Goal: Communication & Community: Answer question/provide support

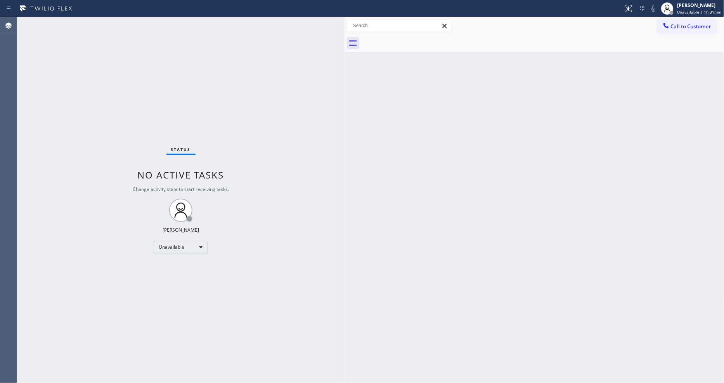
click at [708, 29] on button "Call to Customer" at bounding box center [686, 26] width 59 height 15
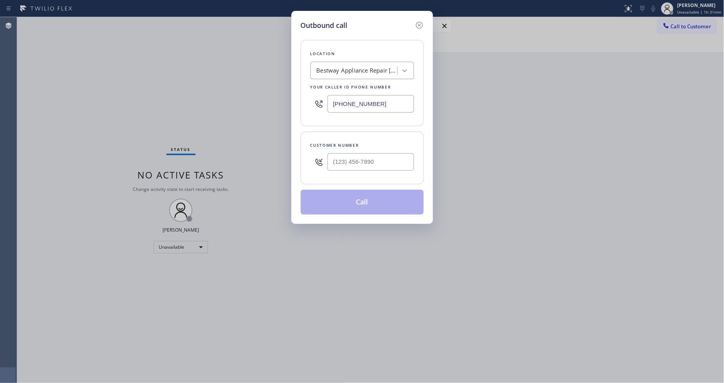
click at [356, 99] on input "[PHONE_NUMBER]" at bounding box center [371, 103] width 87 height 17
paste input "___) ___-____"
type input "(___) ___-____"
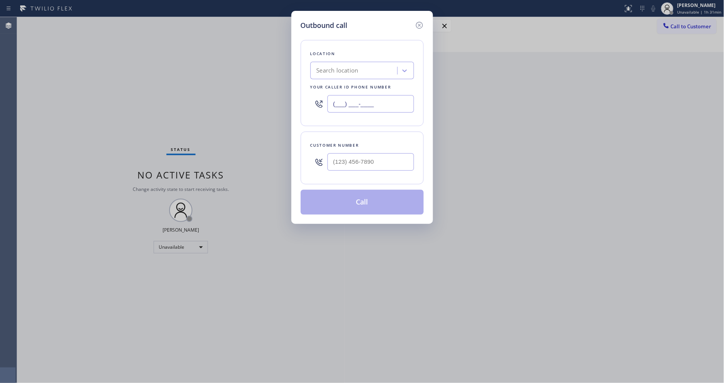
click at [346, 104] on input "(___) ___-____" at bounding box center [371, 103] width 87 height 17
paste input "760-6385"
click at [346, 104] on input "(___) 760-6385" at bounding box center [371, 103] width 87 height 17
paste input "text"
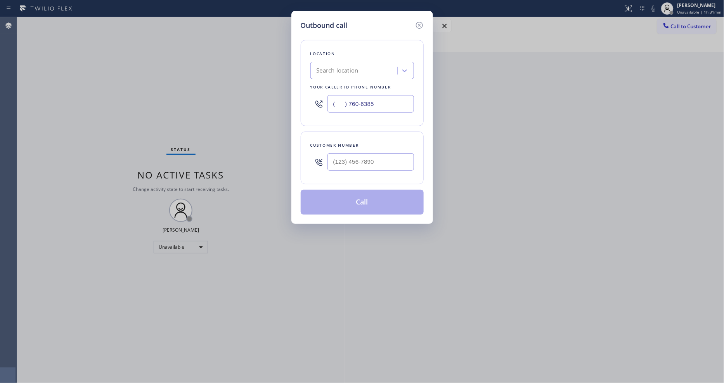
click at [346, 103] on input "(___) 760-6385" at bounding box center [371, 103] width 87 height 17
click at [347, 102] on input "(___) 760-6385" at bounding box center [371, 103] width 87 height 17
paste input "text"
click at [340, 100] on input "(___) 760-6385" at bounding box center [371, 103] width 87 height 17
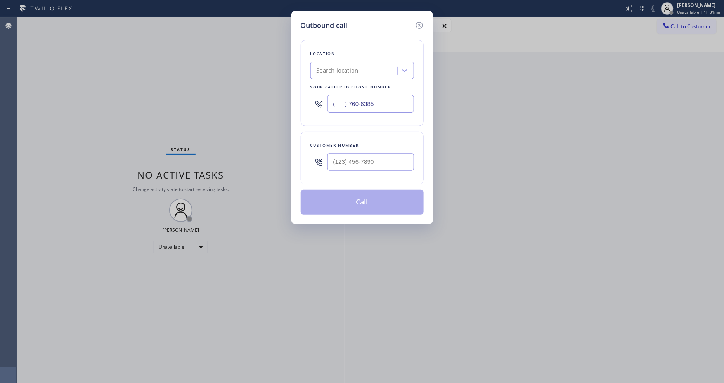
click at [340, 100] on input "(___) 760-6385" at bounding box center [371, 103] width 87 height 17
paste input "760) 638-5621"
type input "[PHONE_NUMBER]"
click at [362, 156] on input "(___) ___-____" at bounding box center [371, 161] width 87 height 17
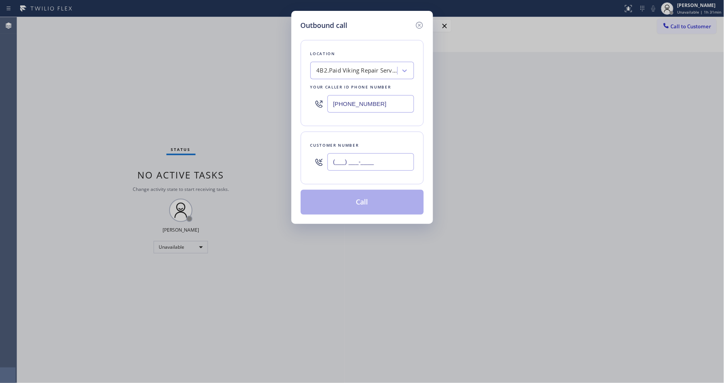
paste input "760) 518-4310"
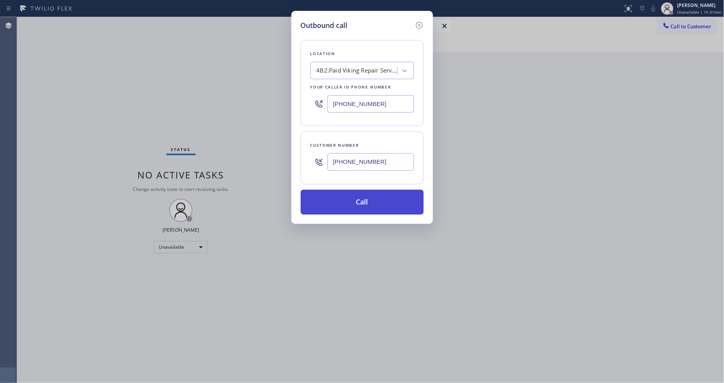
type input "[PHONE_NUMBER]"
drag, startPoint x: 356, startPoint y: 197, endPoint x: 319, endPoint y: 2, distance: 198.5
click at [355, 196] on button "Call" at bounding box center [362, 202] width 123 height 25
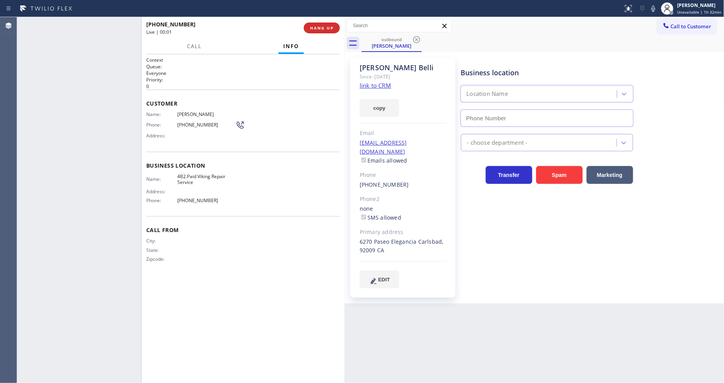
type input "[PHONE_NUMBER]"
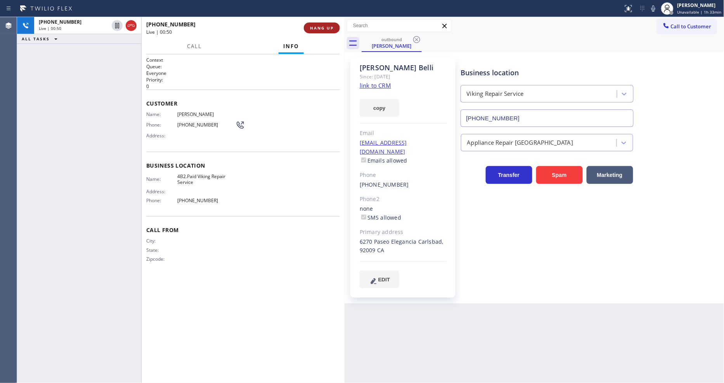
click at [333, 27] on span "HANG UP" at bounding box center [322, 27] width 24 height 5
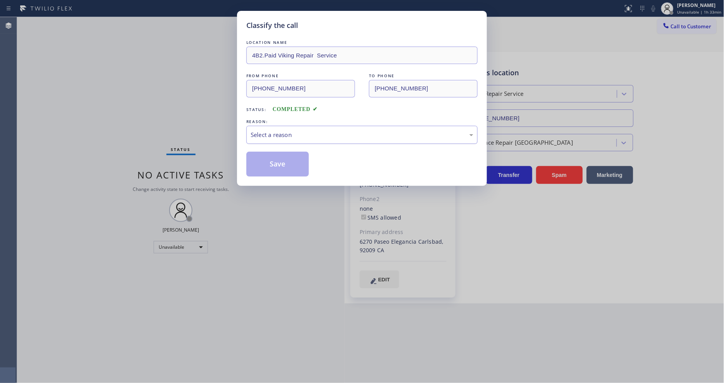
click at [274, 127] on div "Select a reason" at bounding box center [361, 135] width 231 height 18
drag, startPoint x: 269, startPoint y: 177, endPoint x: 272, endPoint y: 160, distance: 16.6
click at [272, 160] on button "Save" at bounding box center [277, 164] width 62 height 25
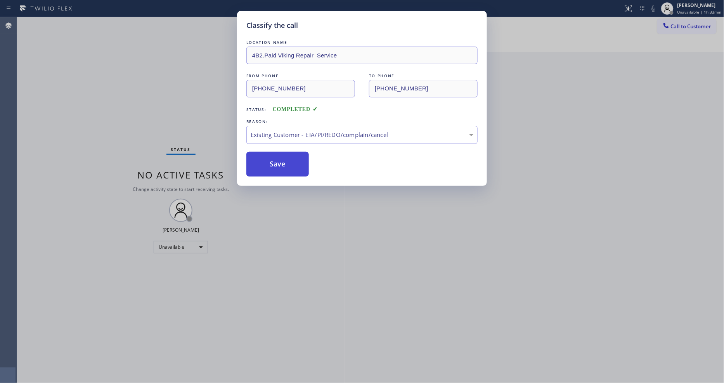
click at [272, 160] on button "Save" at bounding box center [277, 164] width 62 height 25
drag, startPoint x: 272, startPoint y: 160, endPoint x: 236, endPoint y: 25, distance: 139.8
click at [272, 156] on button "Save" at bounding box center [277, 164] width 62 height 25
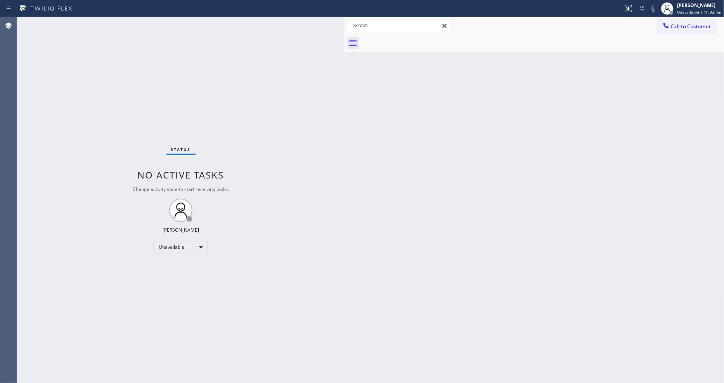
drag, startPoint x: 685, startPoint y: 33, endPoint x: 495, endPoint y: 36, distance: 190.2
click at [672, 30] on button "Call to Customer" at bounding box center [686, 26] width 59 height 15
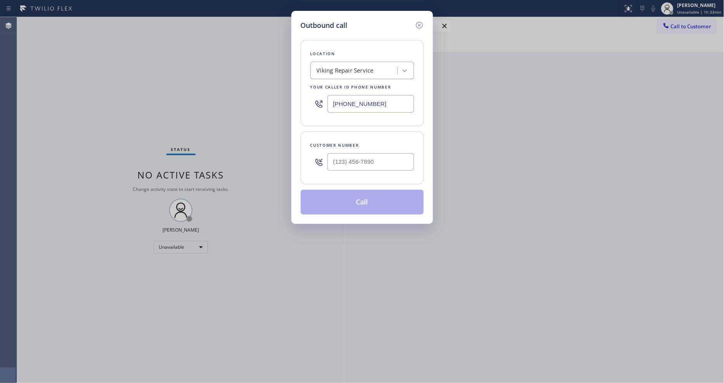
click at [348, 71] on div "Viking Repair Service" at bounding box center [345, 70] width 57 height 9
paste input "Electrical Land [GEOGRAPHIC_DATA]"
type input "Electrical Land [GEOGRAPHIC_DATA]"
drag, startPoint x: 343, startPoint y: 87, endPoint x: 332, endPoint y: 14, distance: 73.8
click at [343, 88] on div "Electrical Land [GEOGRAPHIC_DATA]" at bounding box center [362, 91] width 104 height 22
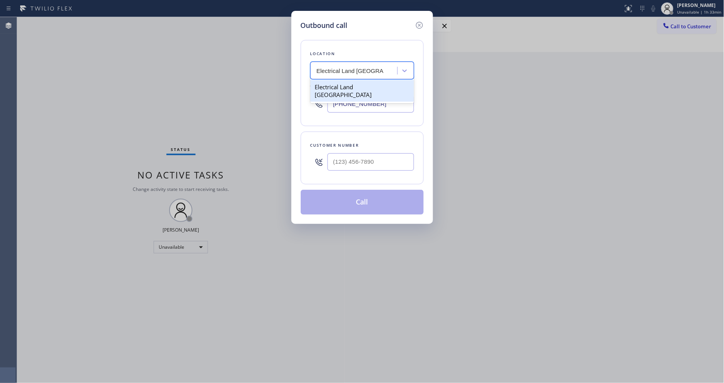
type input "[PHONE_NUMBER]"
click at [354, 160] on input "(___) ___-____" at bounding box center [371, 161] width 87 height 17
paste input "310) 625-8883"
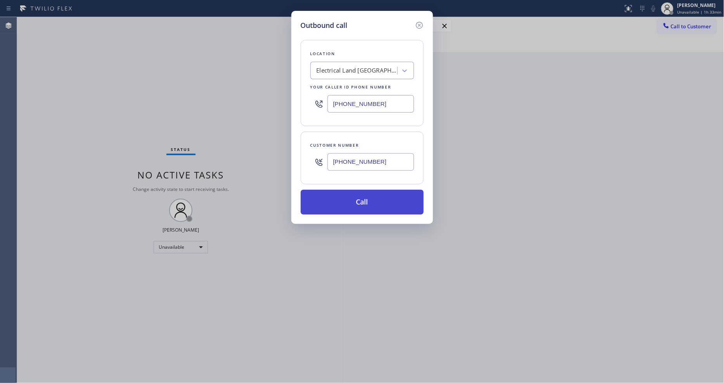
type input "[PHONE_NUMBER]"
click at [340, 199] on button "Call" at bounding box center [362, 202] width 123 height 25
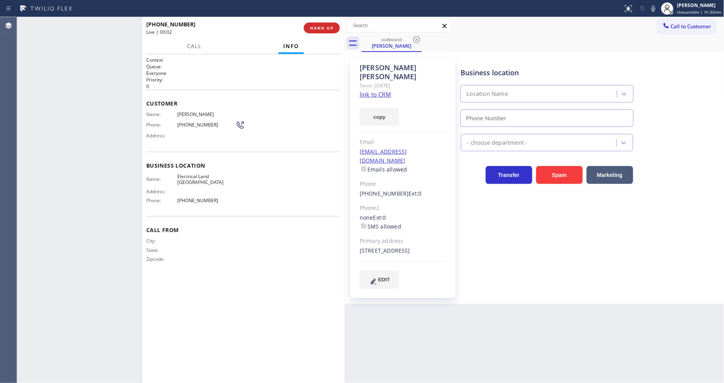
type input "[PHONE_NUMBER]"
click at [314, 25] on span "HANG UP" at bounding box center [322, 27] width 24 height 5
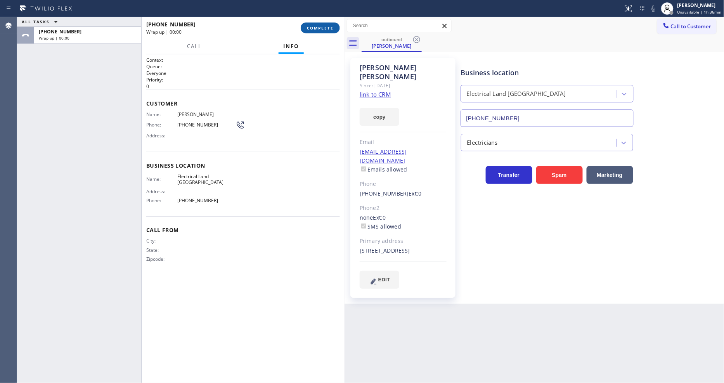
click at [314, 25] on span "COMPLETE" at bounding box center [320, 27] width 27 height 5
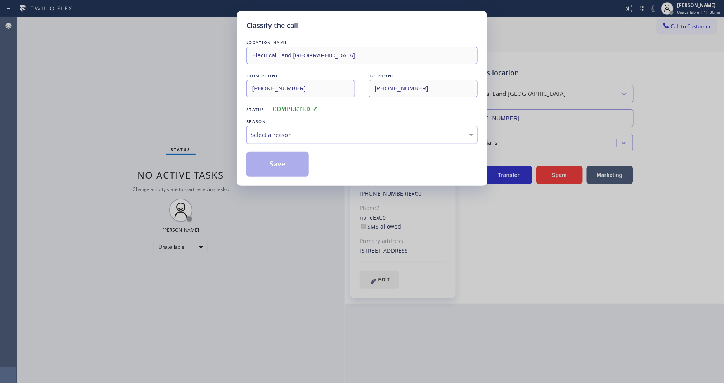
click at [277, 133] on div "Select a reason" at bounding box center [362, 134] width 223 height 9
click at [273, 166] on button "Save" at bounding box center [277, 164] width 62 height 25
drag, startPoint x: 273, startPoint y: 166, endPoint x: 278, endPoint y: 155, distance: 11.8
click at [275, 158] on button "Save" at bounding box center [277, 164] width 62 height 25
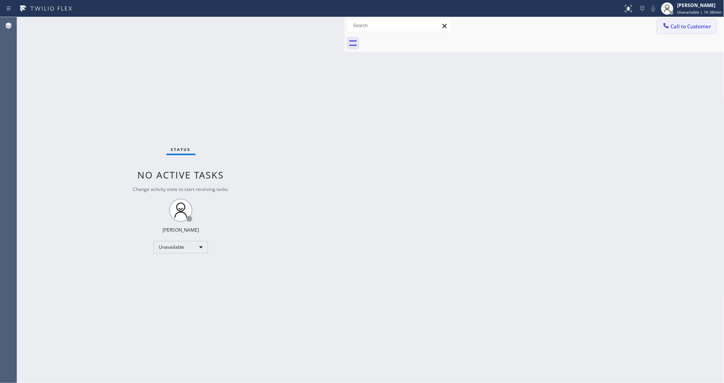
click at [697, 26] on span "Call to Customer" at bounding box center [691, 26] width 41 height 7
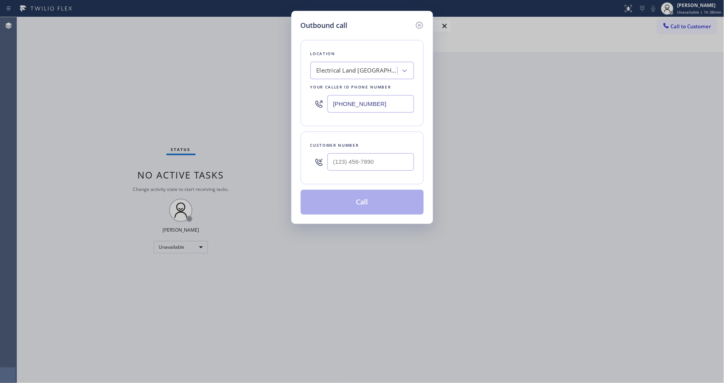
click at [343, 70] on div "Electrical Land [GEOGRAPHIC_DATA]" at bounding box center [358, 70] width 82 height 9
paste input "5 Star Appliance Repair"
type input "5 Star Appliance Repair"
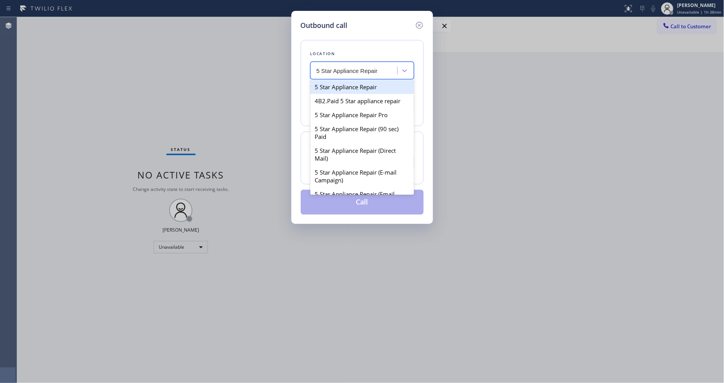
click at [342, 88] on div "5 Star Appliance Repair" at bounding box center [362, 87] width 104 height 14
type input "[PHONE_NUMBER]"
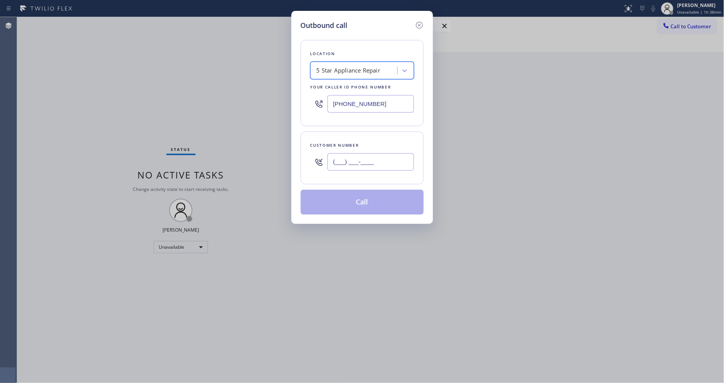
click at [342, 154] on input "(___) ___-____" at bounding box center [371, 161] width 87 height 17
paste input "818) 484-1954"
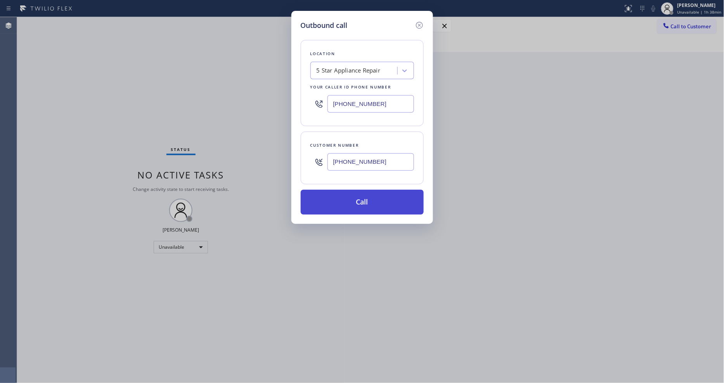
type input "[PHONE_NUMBER]"
click at [331, 196] on button "Call" at bounding box center [362, 202] width 123 height 25
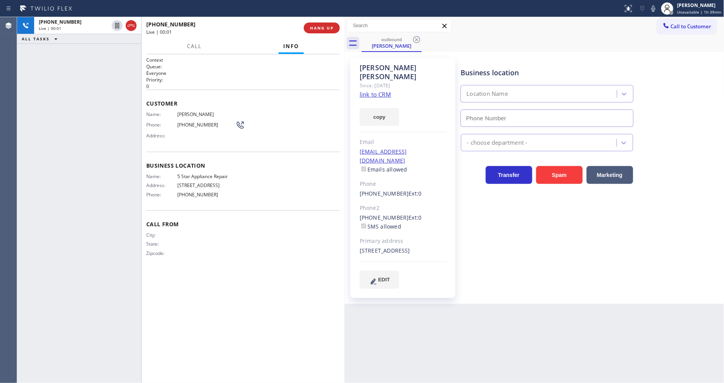
type input "[PHONE_NUMBER]"
click at [331, 26] on span "HANG UP" at bounding box center [322, 27] width 24 height 5
click at [331, 26] on span "COMPLETE" at bounding box center [320, 27] width 27 height 5
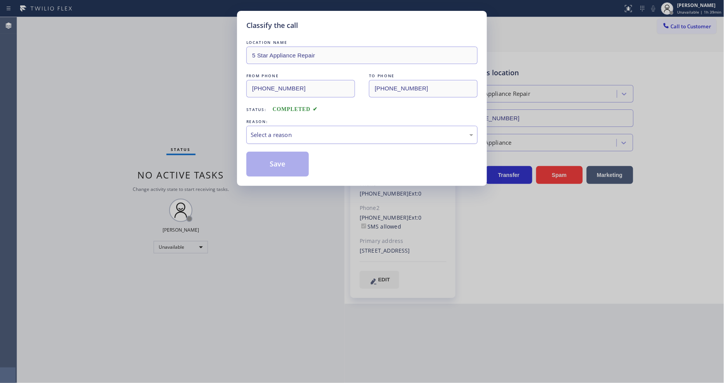
click at [301, 126] on div "Select a reason" at bounding box center [361, 135] width 231 height 18
click at [290, 164] on button "Save" at bounding box center [277, 164] width 62 height 25
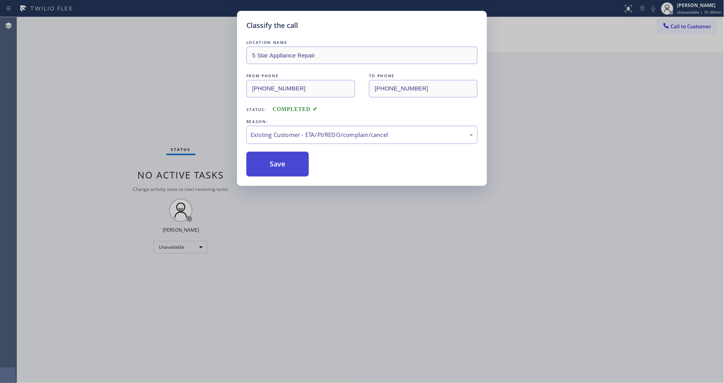
click at [290, 164] on button "Save" at bounding box center [277, 164] width 62 height 25
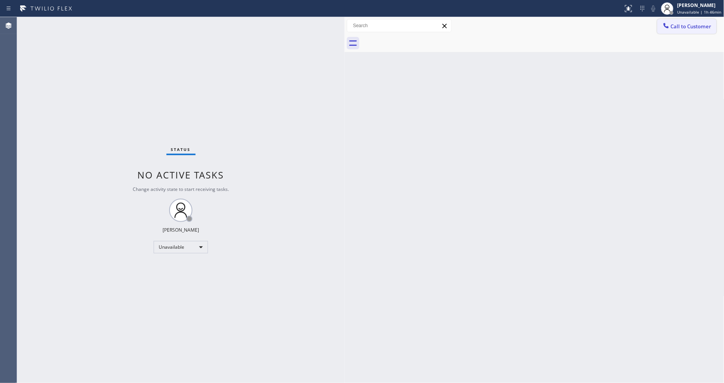
click at [686, 26] on span "Call to Customer" at bounding box center [691, 26] width 41 height 7
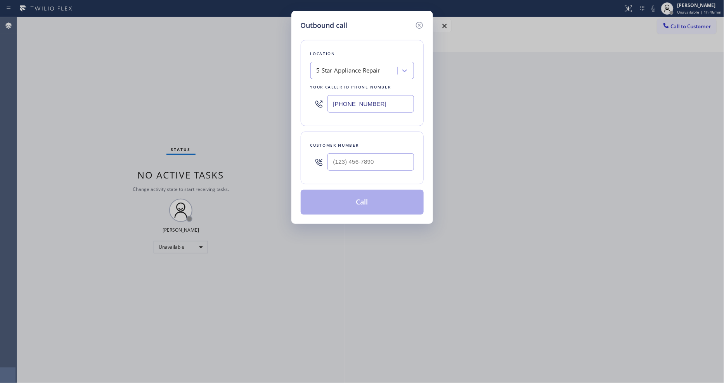
click at [345, 70] on div "5 Star Appliance Repair" at bounding box center [349, 70] width 64 height 9
paste input "Kent Appliance Mending"
type input "Kent Appliance Mending"
click at [343, 84] on div "Kent Appliance Mending" at bounding box center [362, 87] width 104 height 14
type input "[PHONE_NUMBER]"
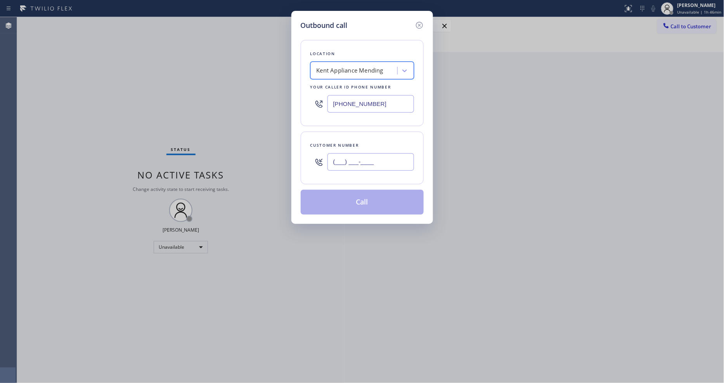
click at [336, 156] on input "(___) ___-____" at bounding box center [371, 161] width 87 height 17
paste input "253) 880-5983"
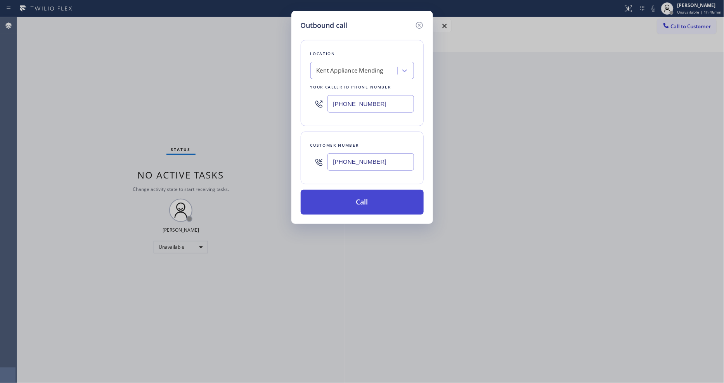
type input "[PHONE_NUMBER]"
click at [335, 201] on button "Call" at bounding box center [362, 202] width 123 height 25
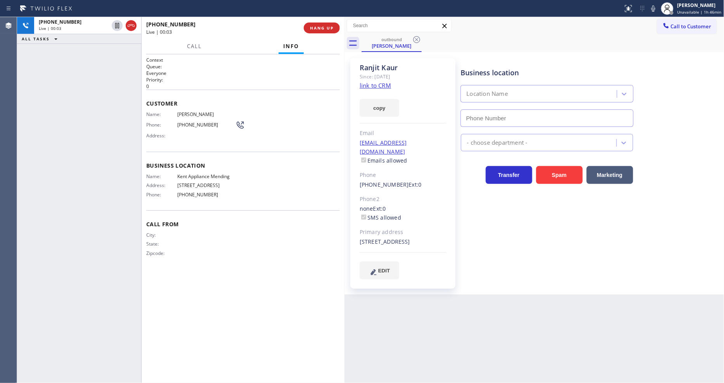
type input "[PHONE_NUMBER]"
click at [313, 30] on span "HANG UP" at bounding box center [322, 27] width 24 height 5
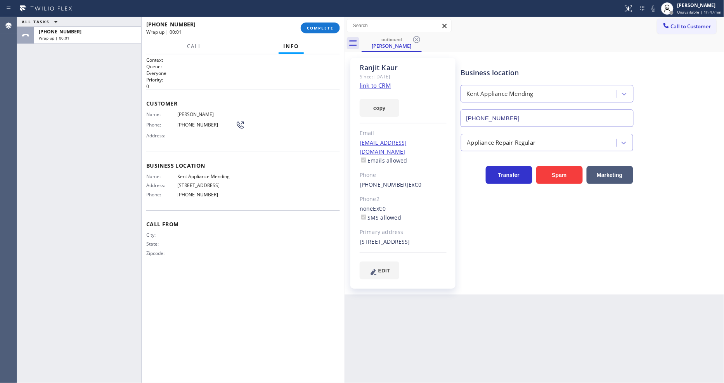
click at [199, 120] on div "Phone: [PHONE_NUMBER]" at bounding box center [195, 124] width 99 height 9
copy div "[PHONE_NUMBER]"
click at [310, 32] on button "COMPLETE" at bounding box center [320, 28] width 39 height 11
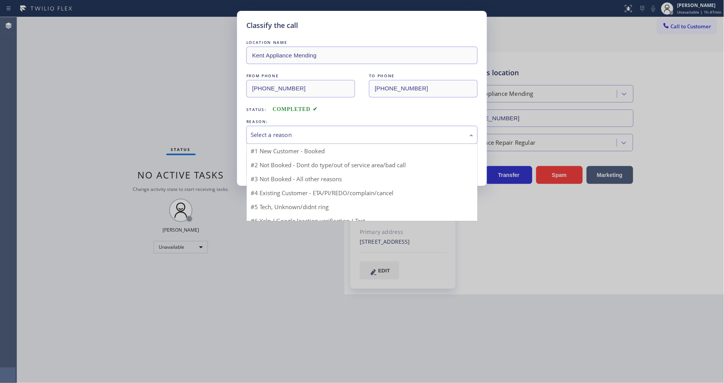
click at [277, 133] on div "Select a reason" at bounding box center [362, 134] width 223 height 9
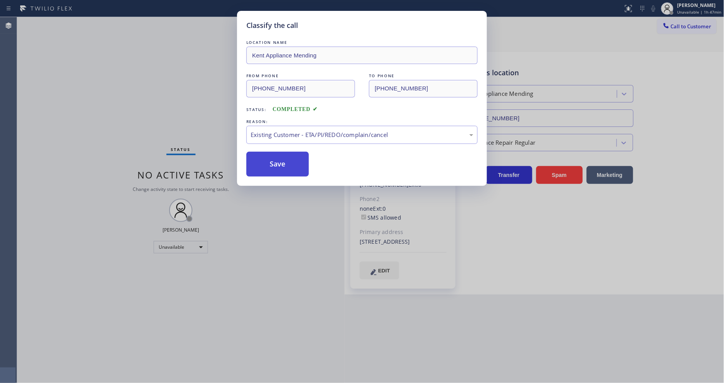
click at [274, 160] on button "Save" at bounding box center [277, 164] width 62 height 25
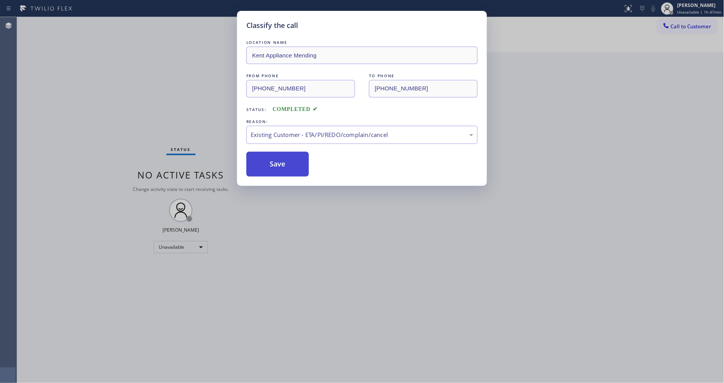
click at [274, 160] on button "Save" at bounding box center [277, 164] width 62 height 25
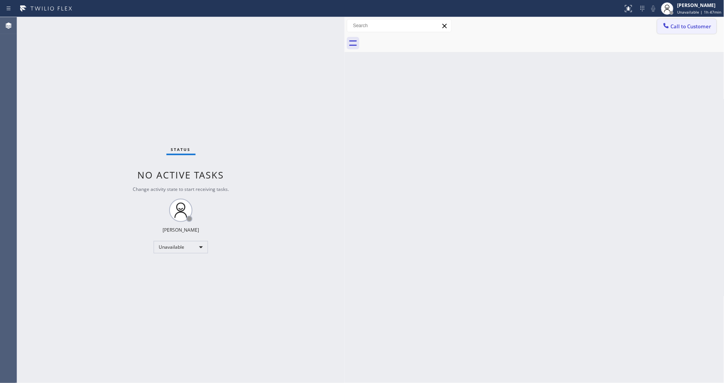
click at [703, 26] on button "Call to Customer" at bounding box center [686, 26] width 59 height 15
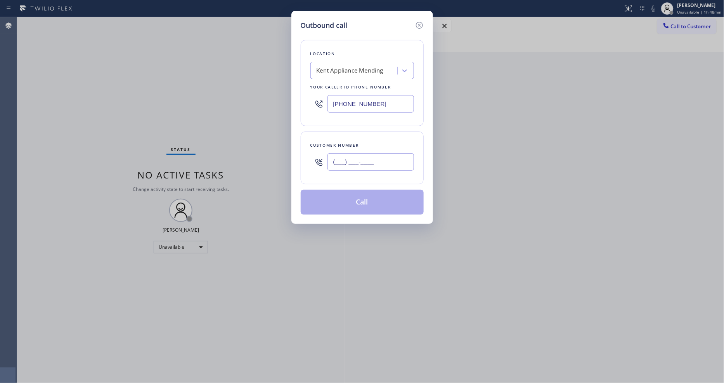
click at [344, 160] on input "(___) ___-____" at bounding box center [371, 161] width 87 height 17
paste input "654) 297"
click at [353, 161] on input "(654) 297-____" at bounding box center [371, 161] width 87 height 17
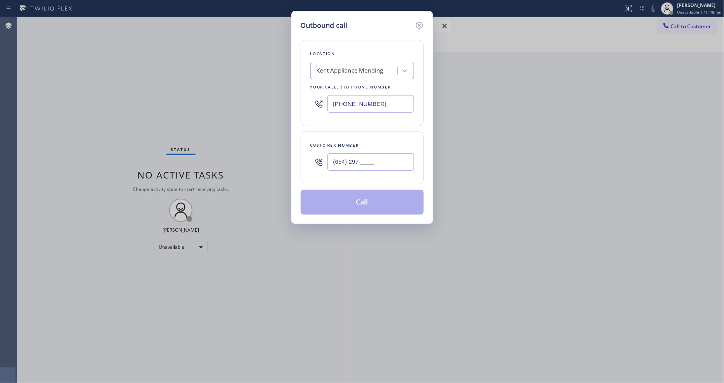
paste input "253) 880-5983"
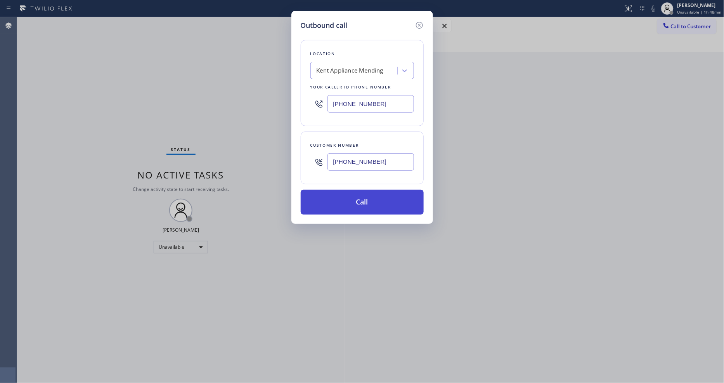
type input "[PHONE_NUMBER]"
click at [339, 198] on button "Call" at bounding box center [362, 202] width 123 height 25
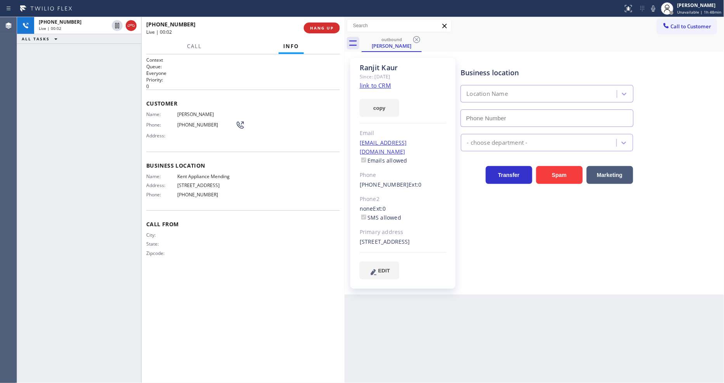
type input "[PHONE_NUMBER]"
click at [486, 211] on div "Business location [GEOGRAPHIC_DATA] Appliance Mending [PHONE_NUMBER] Appliance …" at bounding box center [591, 168] width 263 height 217
click at [312, 29] on span "HANG UP" at bounding box center [322, 27] width 24 height 5
click at [312, 29] on span "COMPLETE" at bounding box center [320, 27] width 27 height 5
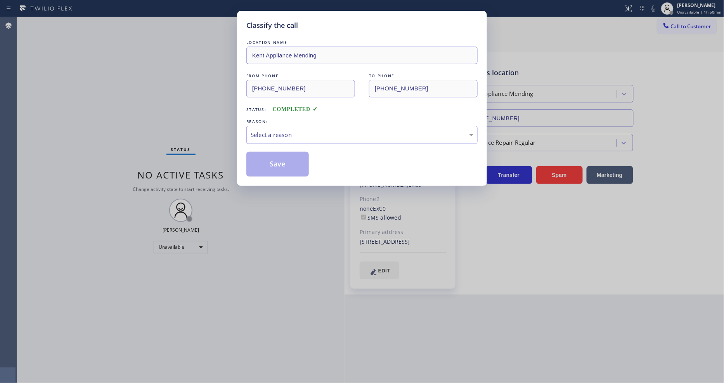
click at [297, 135] on div "Select a reason" at bounding box center [362, 134] width 223 height 9
click at [293, 164] on button "Save" at bounding box center [277, 164] width 62 height 25
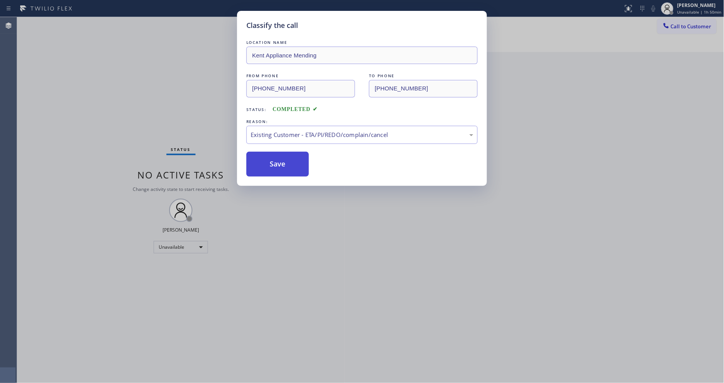
click at [293, 164] on button "Save" at bounding box center [277, 164] width 62 height 25
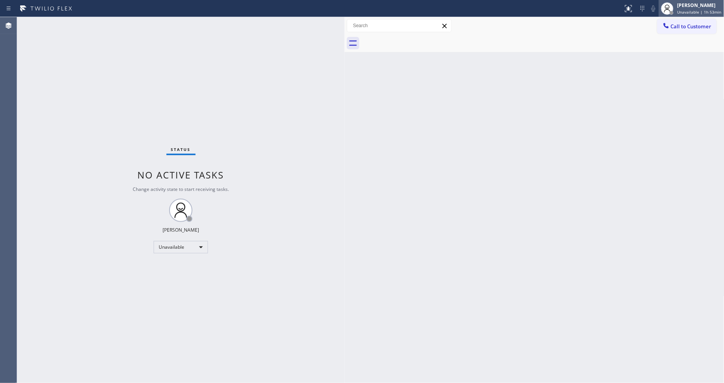
click at [686, 7] on div "[PERSON_NAME]" at bounding box center [700, 5] width 44 height 7
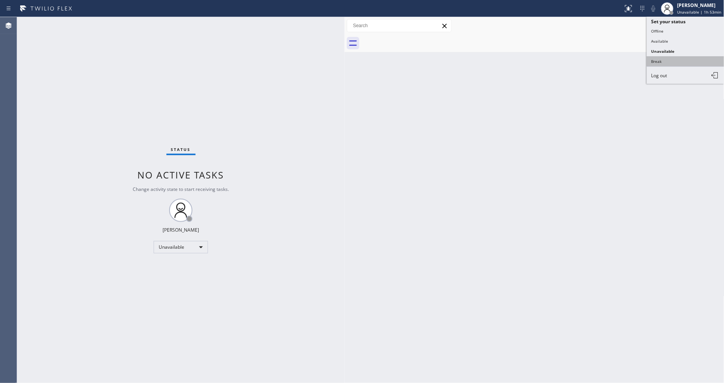
click at [677, 60] on button "Break" at bounding box center [686, 61] width 78 height 10
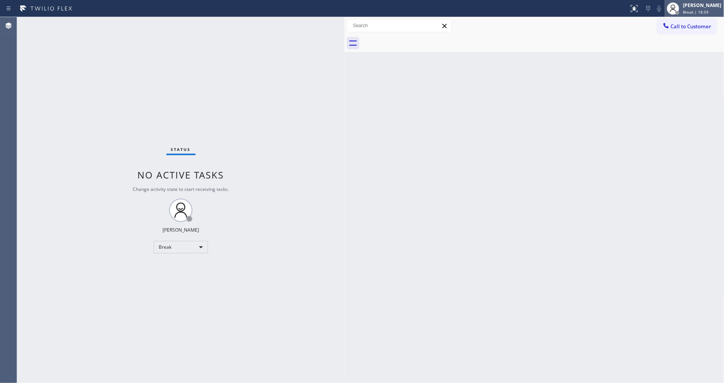
click at [691, 14] on span "Break | 18:59" at bounding box center [696, 11] width 26 height 5
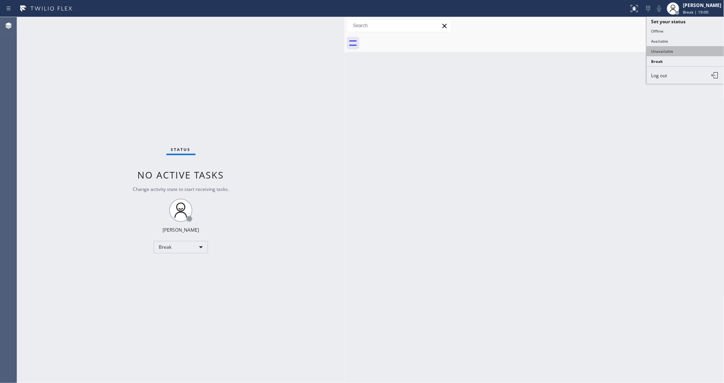
drag, startPoint x: 675, startPoint y: 44, endPoint x: 675, endPoint y: 51, distance: 7.0
click at [675, 51] on ul "Set your status Offline Available Unavailable Break Log out" at bounding box center [686, 50] width 78 height 67
click at [675, 51] on button "Unavailable" at bounding box center [686, 51] width 78 height 10
click at [379, 160] on div "Back to Dashboard Change Sender ID Customers Technicians Select a contact Outbo…" at bounding box center [535, 200] width 380 height 366
click at [680, 31] on button "Call to Customer" at bounding box center [686, 26] width 59 height 15
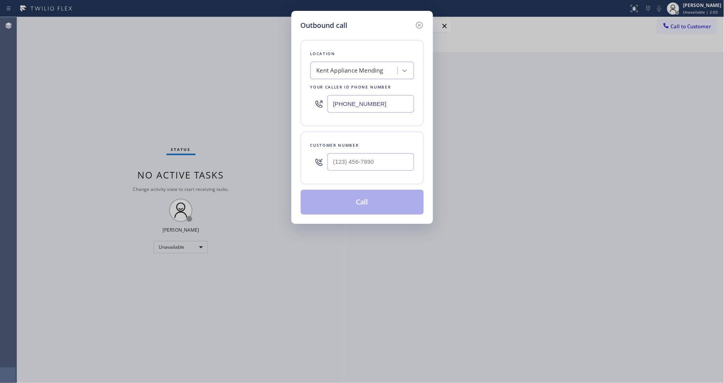
click at [342, 83] on div "Your caller id phone number" at bounding box center [362, 87] width 104 height 8
click at [343, 72] on div "Kent Appliance Mending" at bounding box center [350, 70] width 67 height 9
paste input "Sub Zero Appliance Repair [PERSON_NAME]"
type input "Sub Zero Appliance Repair [PERSON_NAME]"
click at [343, 88] on div "Sub Zero Appliance Repair [PERSON_NAME]" at bounding box center [362, 91] width 104 height 22
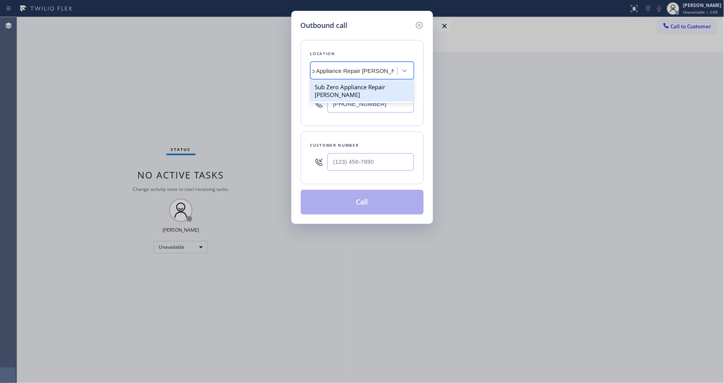
type input "[PHONE_NUMBER]"
click at [341, 153] on input "(___) ___-____" at bounding box center [371, 161] width 87 height 17
paste input "626) 617-1038"
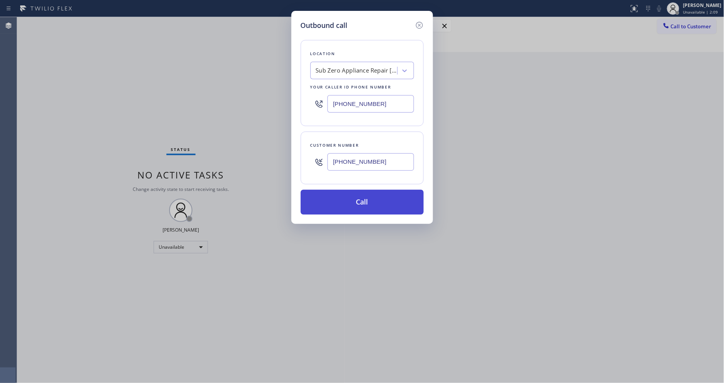
type input "[PHONE_NUMBER]"
click at [339, 205] on button "Call" at bounding box center [362, 202] width 123 height 25
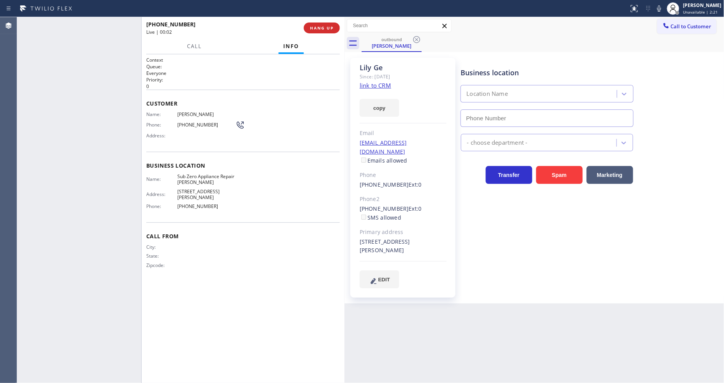
type input "[PHONE_NUMBER]"
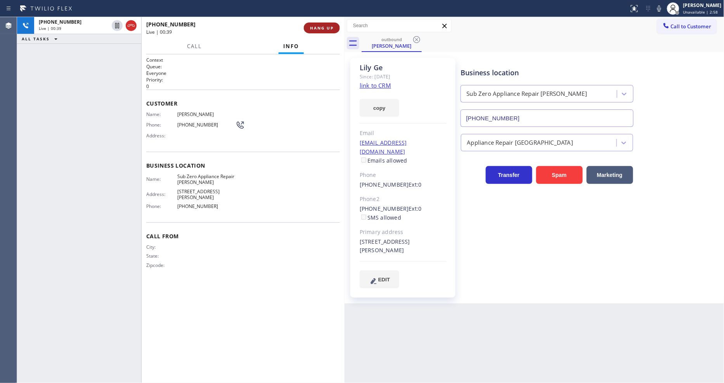
click at [323, 24] on button "HANG UP" at bounding box center [322, 28] width 36 height 11
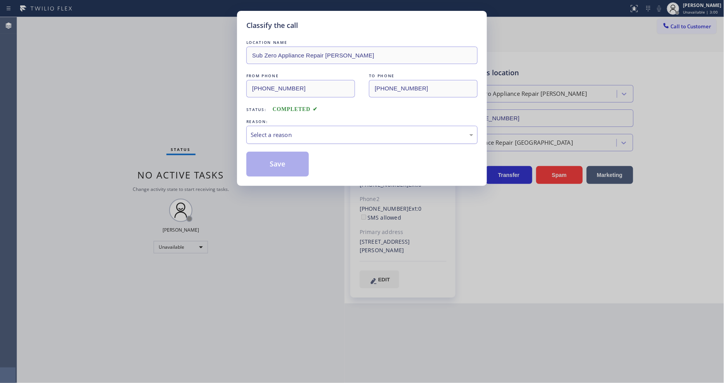
click at [276, 126] on div "Select a reason" at bounding box center [361, 135] width 231 height 18
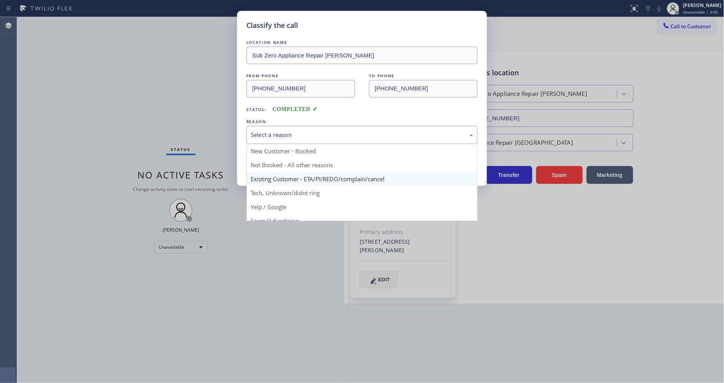
drag, startPoint x: 273, startPoint y: 174, endPoint x: 272, endPoint y: 168, distance: 6.4
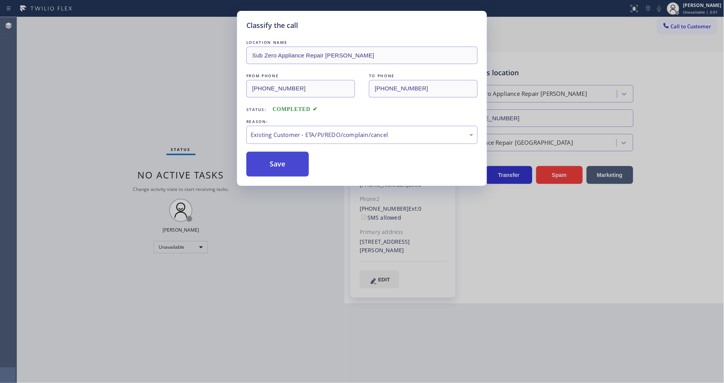
click at [270, 159] on button "Save" at bounding box center [277, 164] width 62 height 25
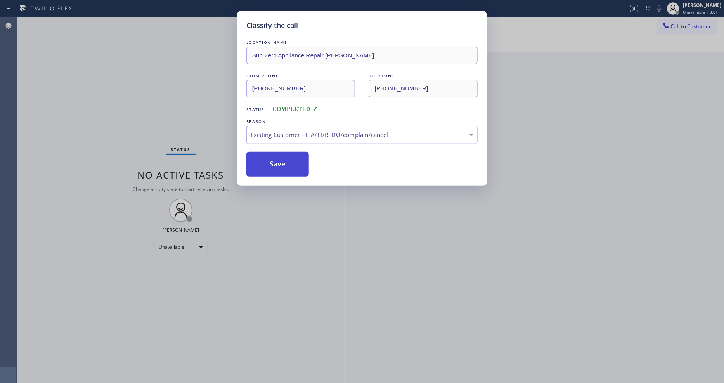
click at [270, 159] on button "Save" at bounding box center [277, 164] width 62 height 25
drag, startPoint x: 270, startPoint y: 159, endPoint x: 307, endPoint y: 0, distance: 162.9
click at [270, 156] on button "Save" at bounding box center [277, 164] width 62 height 25
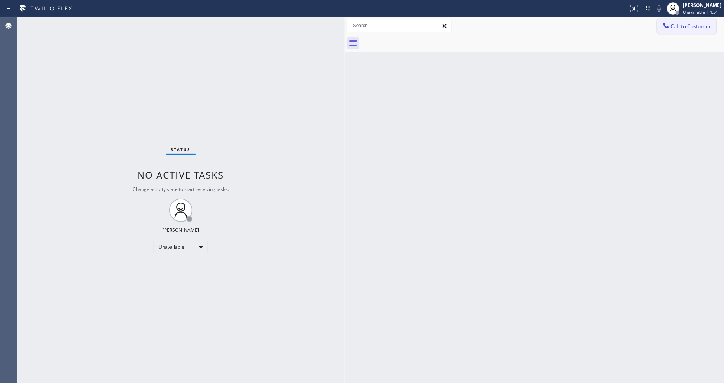
click at [675, 26] on span "Call to Customer" at bounding box center [691, 26] width 41 height 7
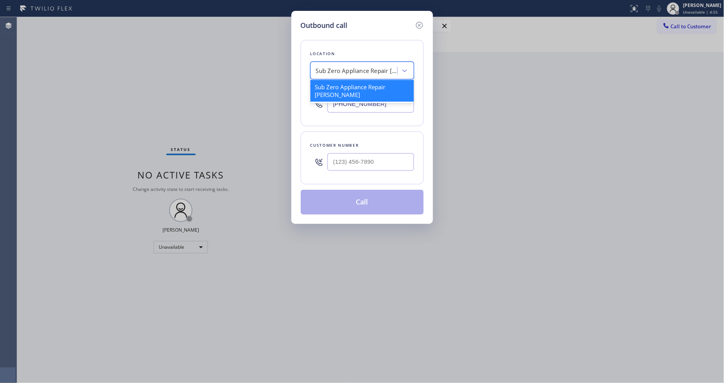
click at [333, 71] on div "Sub Zero Appliance Repair [PERSON_NAME]" at bounding box center [357, 70] width 82 height 9
paste input "[PERSON_NAME] Heating and Cooling Service"
type input "[PERSON_NAME] Heating and Cooling Service"
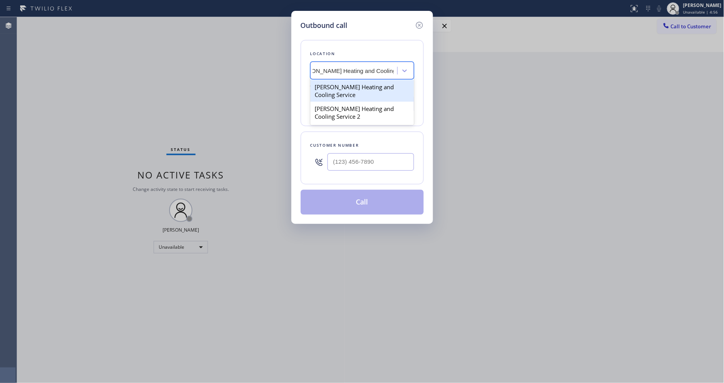
click at [330, 83] on div "[PERSON_NAME] Heating and Cooling Service" at bounding box center [362, 91] width 104 height 22
type input "[PHONE_NUMBER]"
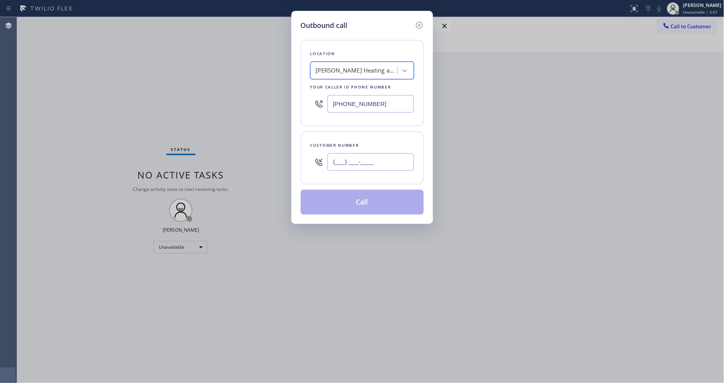
click at [356, 163] on input "(___) ___-____" at bounding box center [371, 161] width 87 height 17
paste input "404) 324-3370"
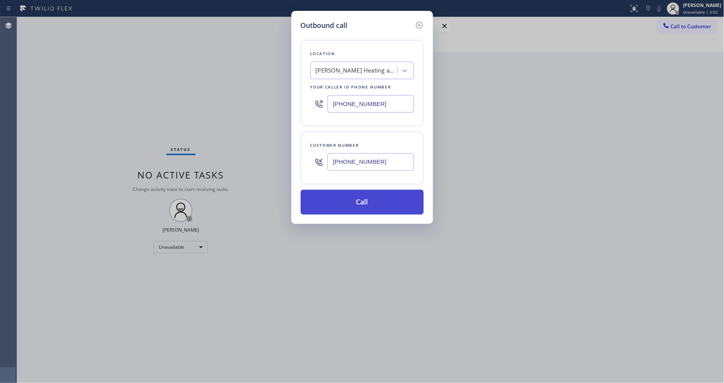
type input "[PHONE_NUMBER]"
click at [344, 203] on button "Call" at bounding box center [362, 202] width 123 height 25
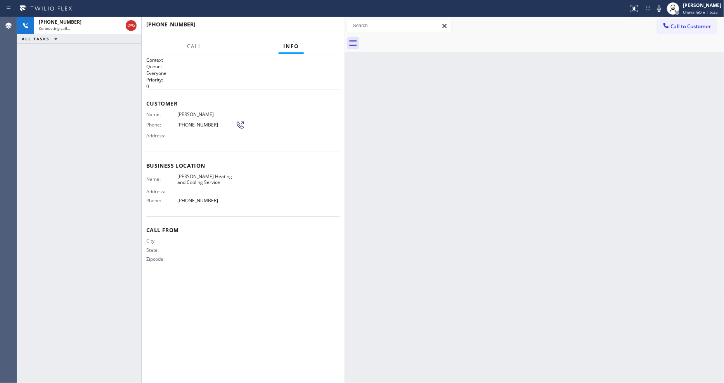
drag, startPoint x: 220, startPoint y: 308, endPoint x: 218, endPoint y: 317, distance: 9.2
click at [220, 308] on div "Context Queue: Everyone Priority: 0 Customer Name: [PERSON_NAME] Phone: [PHONE_…" at bounding box center [243, 219] width 194 height 324
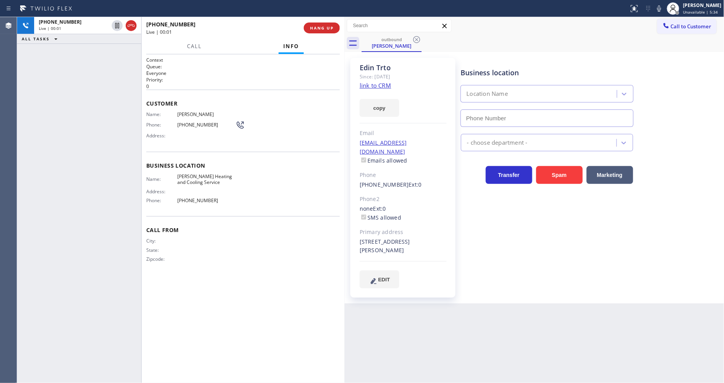
type input "[PHONE_NUMBER]"
click at [324, 28] on span "HANG UP" at bounding box center [322, 27] width 24 height 5
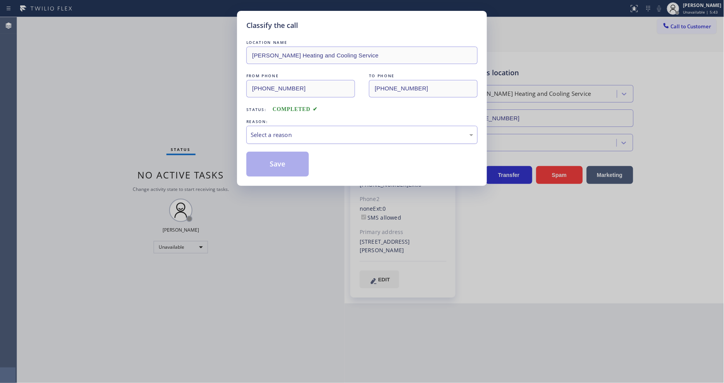
click at [292, 137] on div "Select a reason" at bounding box center [362, 134] width 223 height 9
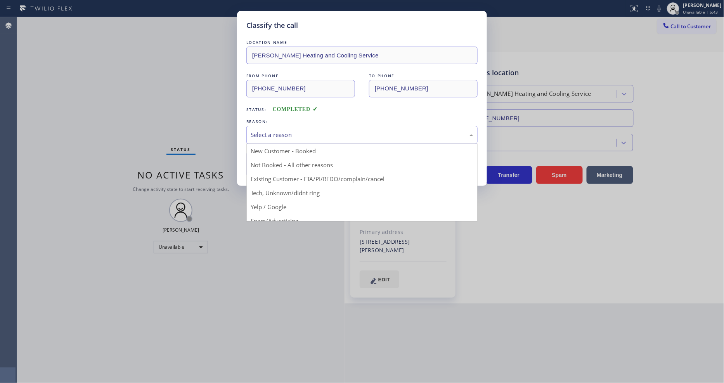
drag, startPoint x: 281, startPoint y: 180, endPoint x: 283, endPoint y: 162, distance: 18.0
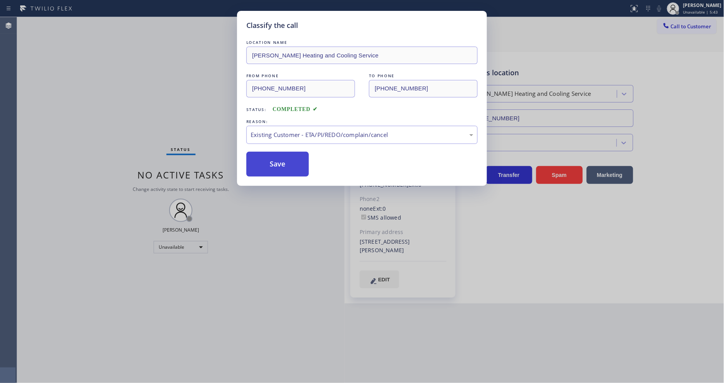
click at [283, 162] on button "Save" at bounding box center [277, 164] width 62 height 25
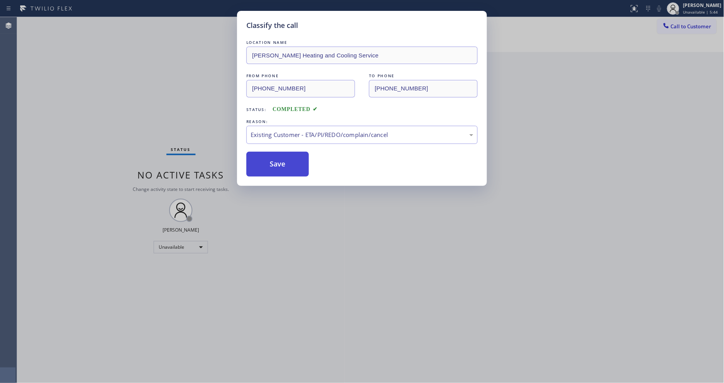
click at [283, 162] on button "Save" at bounding box center [277, 164] width 62 height 25
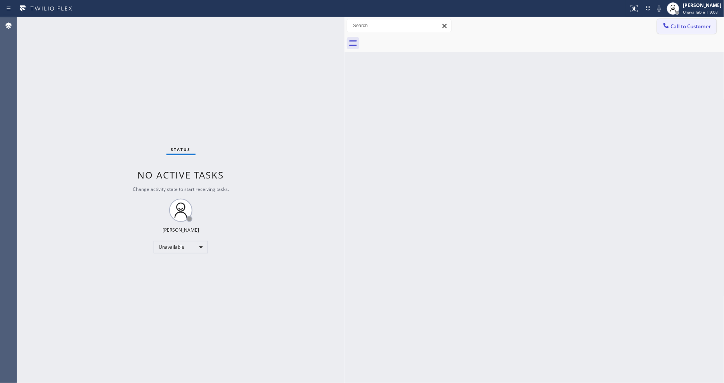
click at [668, 30] on div at bounding box center [666, 26] width 9 height 9
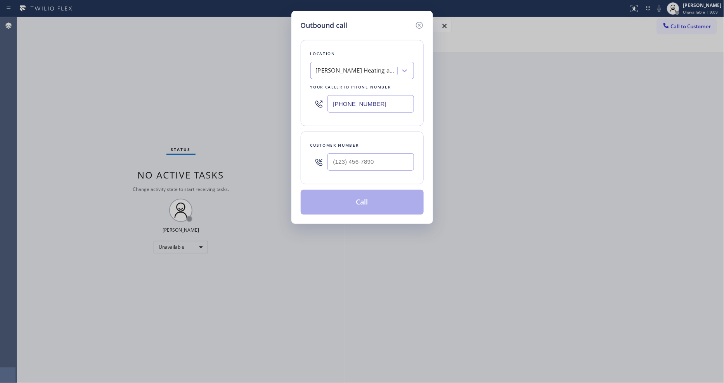
click at [328, 73] on div "[PERSON_NAME] Heating and Cooling Service" at bounding box center [355, 71] width 85 height 14
paste input "5 Star Best Plumbing LA GLSA"
type input "5 Star Best Plumbing LA GLSA"
click at [328, 84] on div "4B1.Paid 5 Star Best Plumbing LA GLSA" at bounding box center [362, 91] width 104 height 22
type input "[PHONE_NUMBER]"
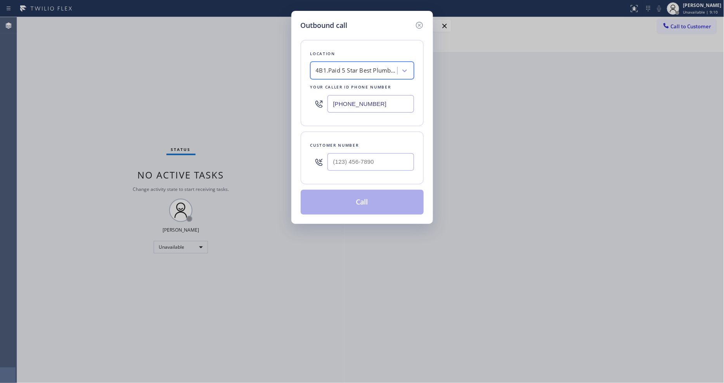
scroll to position [0, 1]
click at [342, 158] on input "text" at bounding box center [371, 161] width 87 height 17
paste input "760) 859-9659"
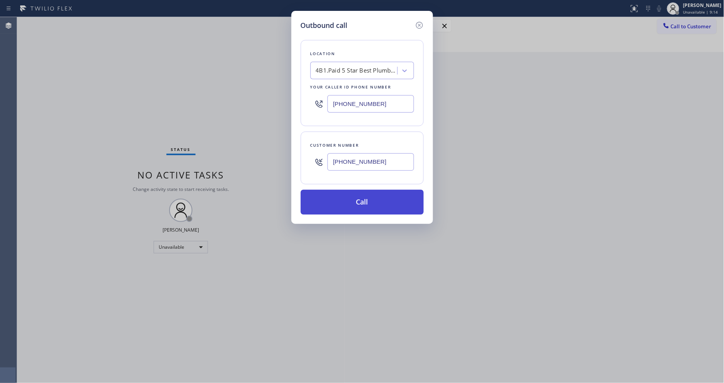
type input "[PHONE_NUMBER]"
click at [338, 201] on button "Call" at bounding box center [362, 202] width 123 height 25
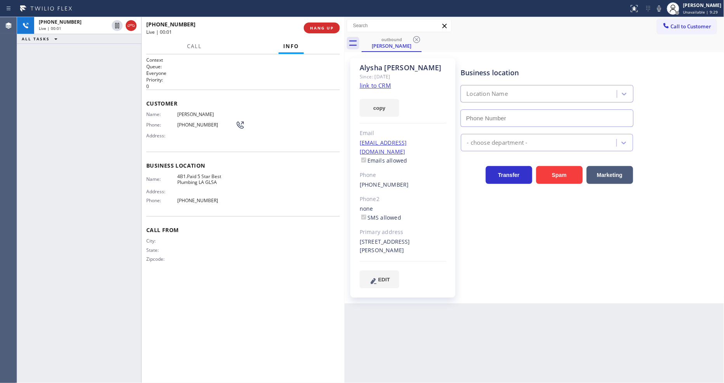
type input "[PHONE_NUMBER]"
click at [314, 27] on span "HANG UP" at bounding box center [322, 27] width 24 height 5
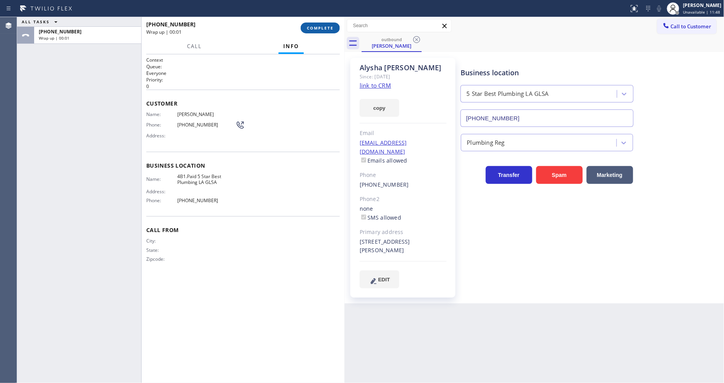
click at [314, 27] on span "COMPLETE" at bounding box center [320, 27] width 27 height 5
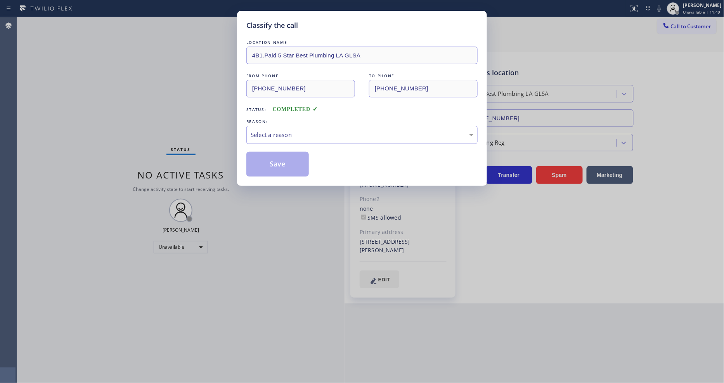
click at [303, 130] on div "Select a reason" at bounding box center [362, 134] width 223 height 9
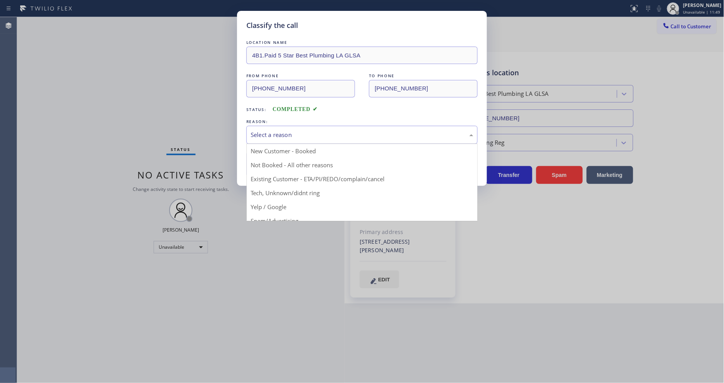
drag, startPoint x: 277, startPoint y: 184, endPoint x: 277, endPoint y: 168, distance: 16.3
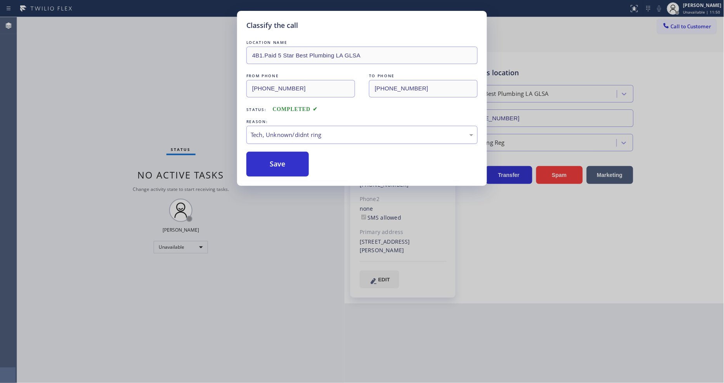
click at [285, 135] on div "Tech, Unknown/didnt ring" at bounding box center [362, 134] width 223 height 9
click at [273, 154] on button "Save" at bounding box center [277, 164] width 62 height 25
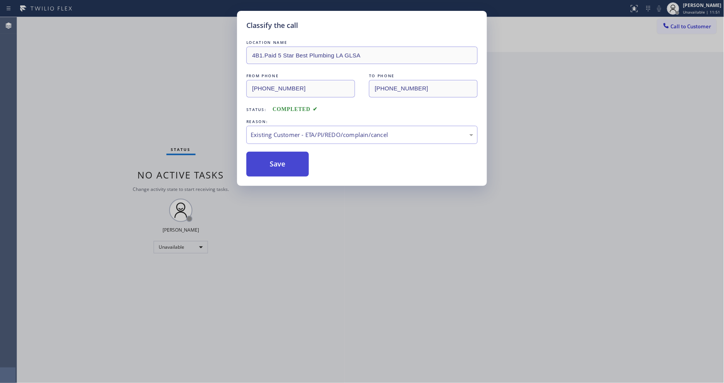
click at [273, 154] on button "Save" at bounding box center [277, 164] width 62 height 25
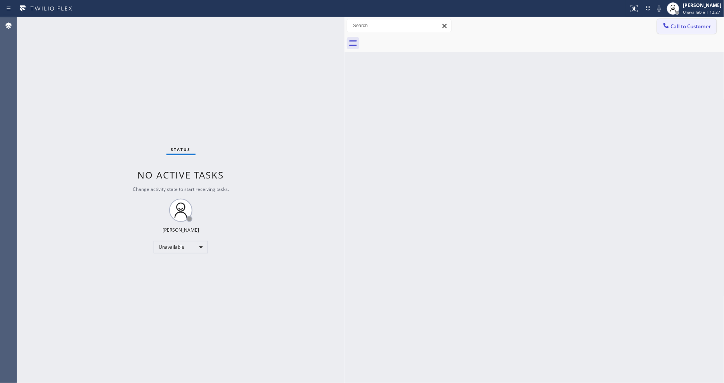
click at [673, 29] on button "Call to Customer" at bounding box center [686, 26] width 59 height 15
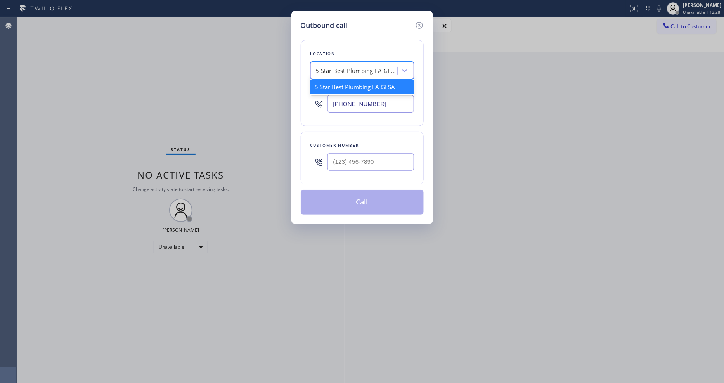
click at [348, 64] on div "5 Star Best Plumbing LA GLSA" at bounding box center [355, 71] width 85 height 14
paste input "5 Star Electric [GEOGRAPHIC_DATA][PERSON_NAME]"
type input "5 Star Electric [GEOGRAPHIC_DATA][PERSON_NAME]"
drag, startPoint x: 336, startPoint y: 84, endPoint x: 305, endPoint y: 17, distance: 73.6
click at [335, 84] on div "5 Star Electric [GEOGRAPHIC_DATA][PERSON_NAME]" at bounding box center [362, 94] width 104 height 29
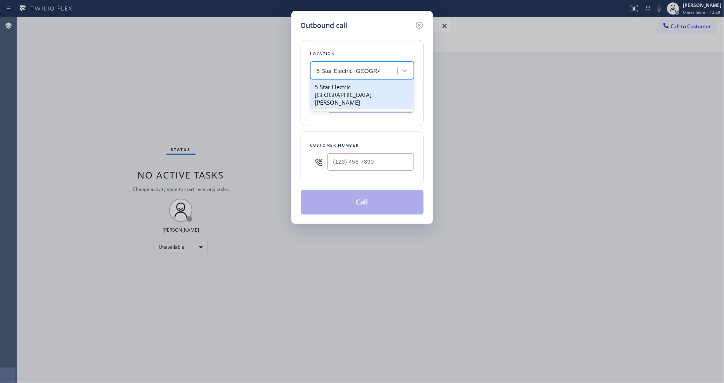
type input "[PHONE_NUMBER]"
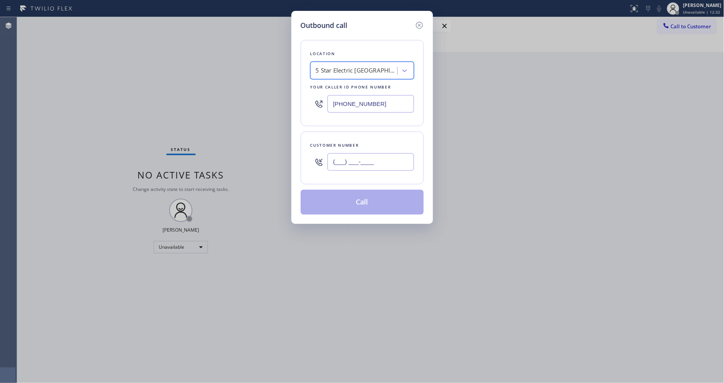
click at [343, 164] on input "(___) ___-____" at bounding box center [371, 161] width 87 height 17
paste input "515) 708-1895"
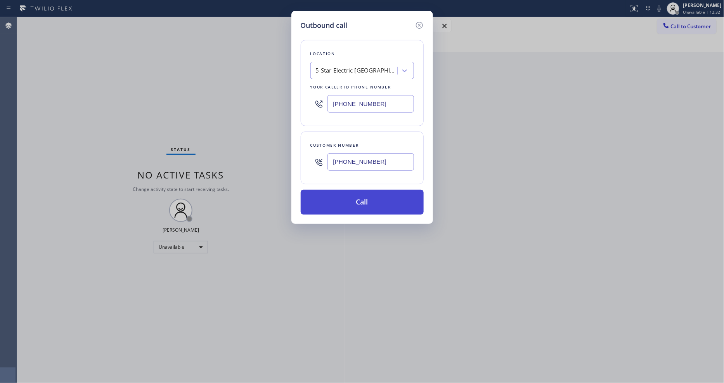
click at [339, 208] on button "Call" at bounding box center [362, 202] width 123 height 25
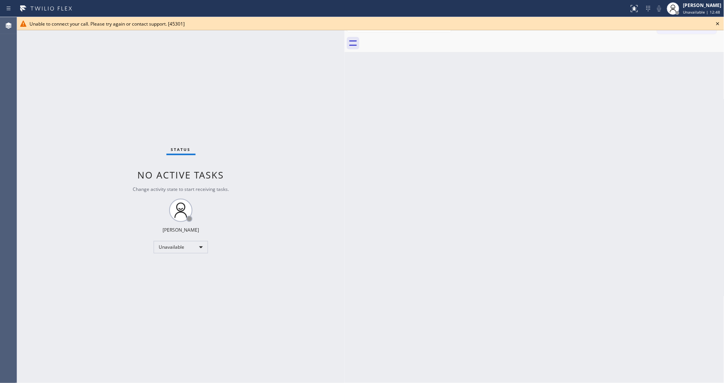
click at [717, 24] on icon at bounding box center [717, 23] width 3 height 3
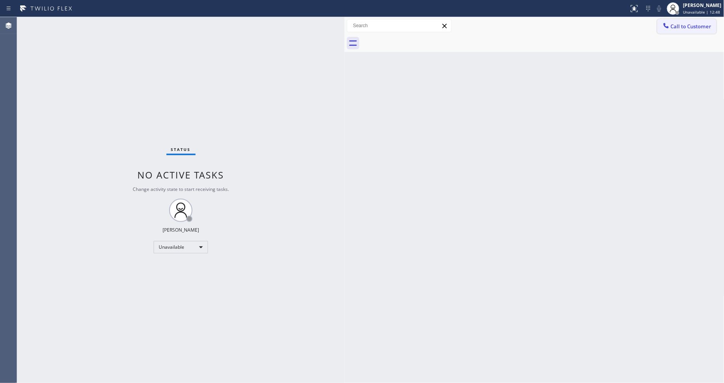
click at [703, 29] on button "Call to Customer" at bounding box center [686, 26] width 59 height 15
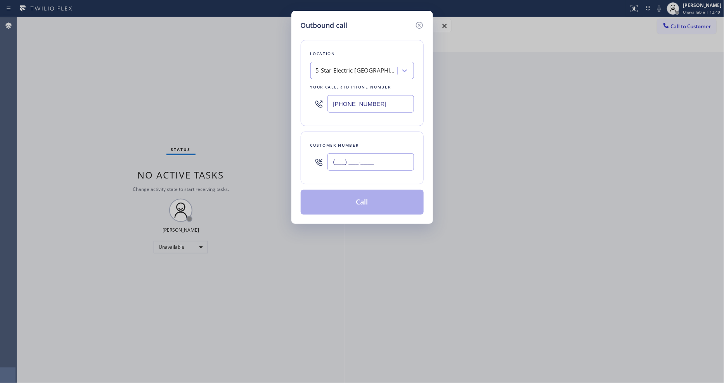
click at [361, 157] on input "(___) ___-____" at bounding box center [371, 161] width 87 height 17
paste input "515) 708-1895"
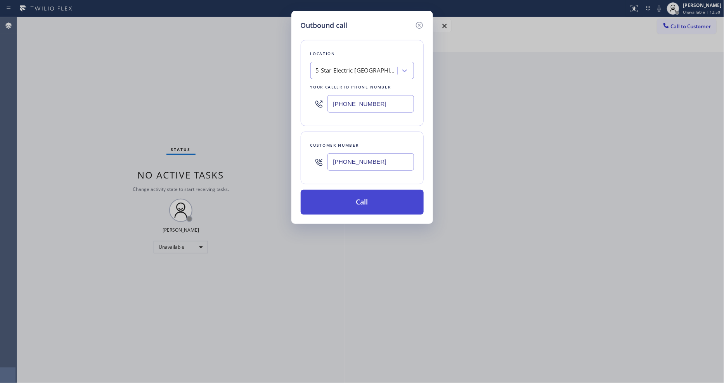
type input "[PHONE_NUMBER]"
click at [348, 194] on button "Call" at bounding box center [362, 202] width 123 height 25
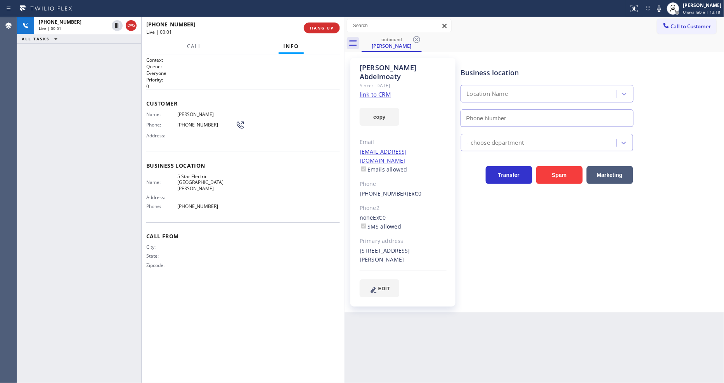
type input "[PHONE_NUMBER]"
click at [186, 203] on span "[PHONE_NUMBER]" at bounding box center [206, 206] width 58 height 6
click at [324, 24] on button "HANG UP" at bounding box center [322, 28] width 36 height 11
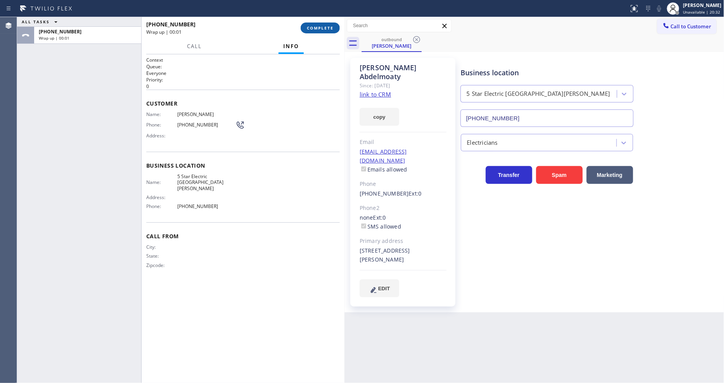
click at [323, 24] on button "COMPLETE" at bounding box center [320, 28] width 39 height 11
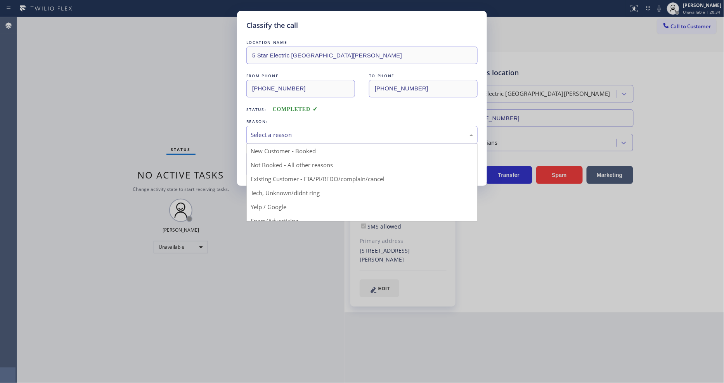
click at [305, 133] on div "Select a reason" at bounding box center [362, 134] width 223 height 9
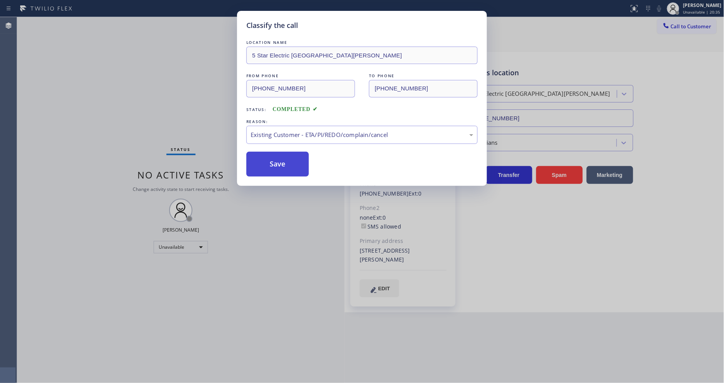
click at [282, 164] on button "Save" at bounding box center [277, 164] width 62 height 25
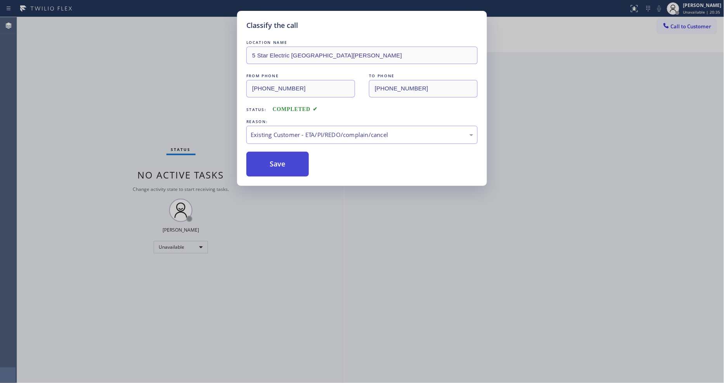
click at [282, 164] on button "Save" at bounding box center [277, 164] width 62 height 25
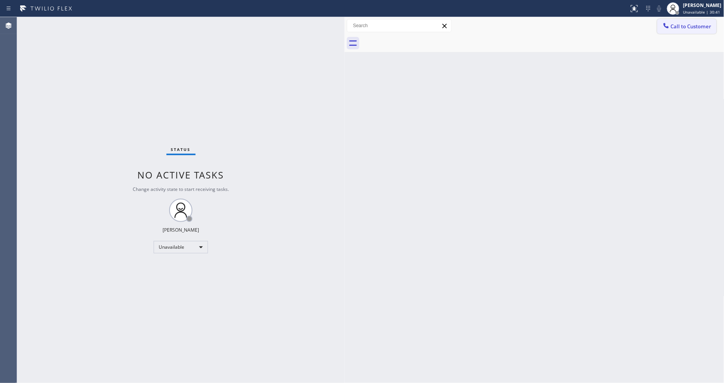
click at [683, 27] on span "Call to Customer" at bounding box center [691, 26] width 41 height 7
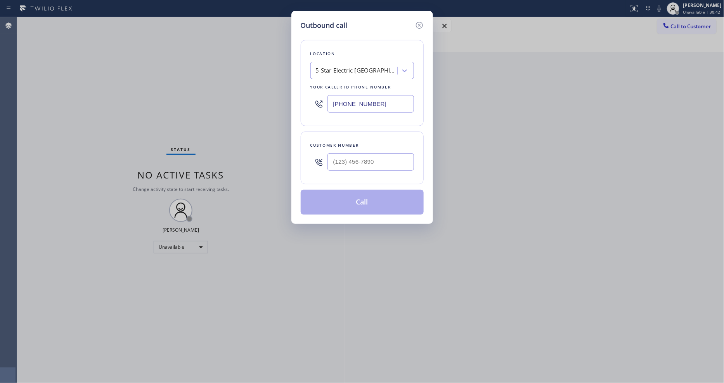
click at [351, 70] on div "5 Star Electric [GEOGRAPHIC_DATA][PERSON_NAME]" at bounding box center [357, 70] width 82 height 9
paste input "Seattle Appliance Specialist"
type input "Seattle Appliance Specialist"
click at [343, 84] on div "Seattle Appliance Specialist" at bounding box center [362, 87] width 104 height 14
type input "[PHONE_NUMBER]"
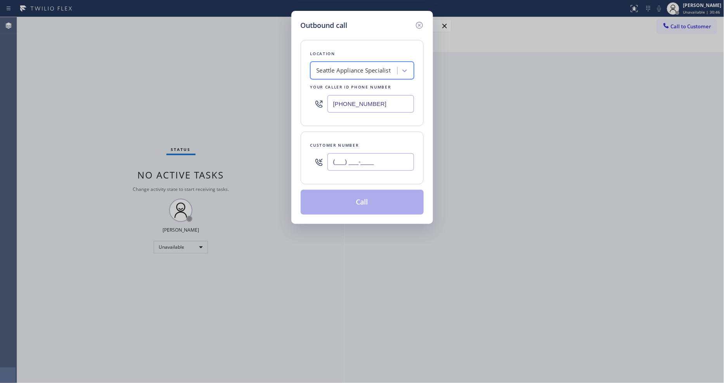
click at [359, 165] on input "(___) ___-____" at bounding box center [371, 161] width 87 height 17
paste input "949) 500-3988"
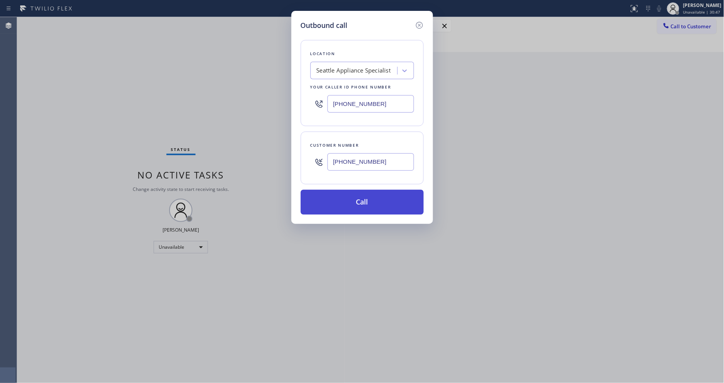
type input "[PHONE_NUMBER]"
click at [338, 200] on button "Call" at bounding box center [362, 202] width 123 height 25
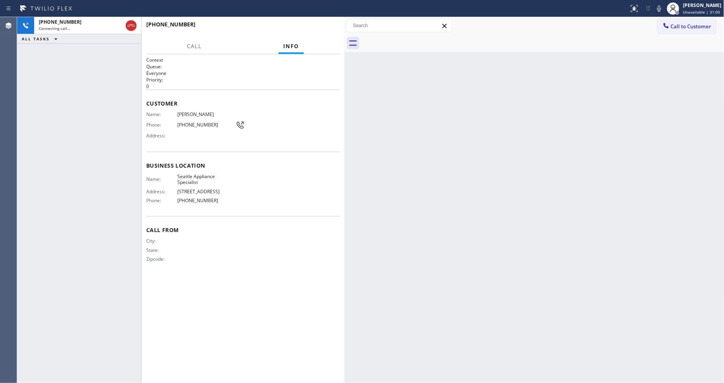
click at [282, 238] on div "City: State: Zipcode:" at bounding box center [243, 251] width 194 height 27
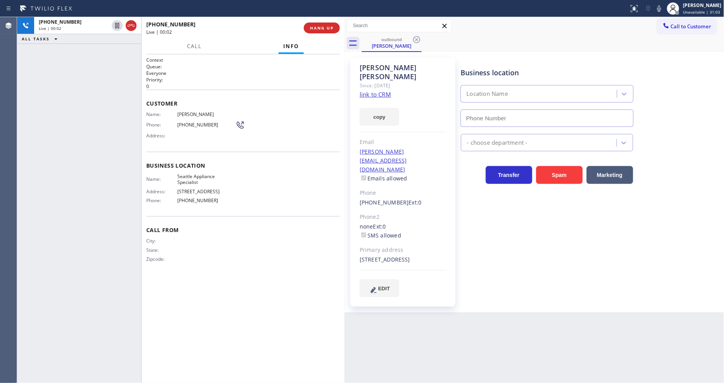
type input "[PHONE_NUMBER]"
click at [325, 28] on span "HANG UP" at bounding box center [322, 27] width 24 height 5
click at [324, 28] on span "HANG UP" at bounding box center [322, 27] width 24 height 5
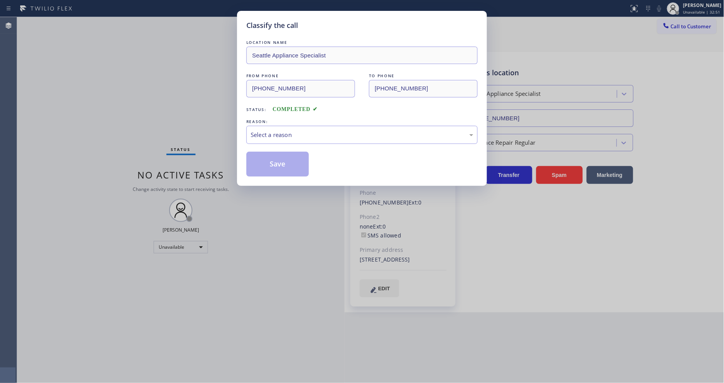
click at [276, 130] on div "Select a reason" at bounding box center [362, 134] width 223 height 9
click at [276, 156] on button "Save" at bounding box center [277, 164] width 62 height 25
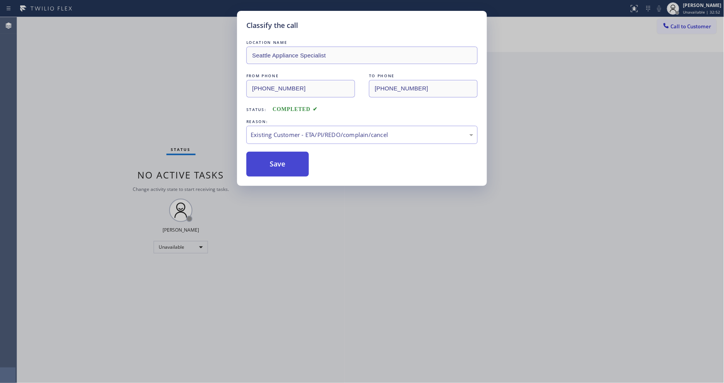
click at [276, 156] on button "Save" at bounding box center [277, 164] width 62 height 25
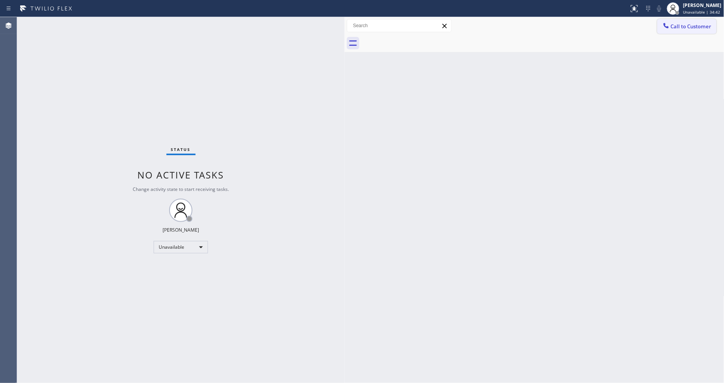
click at [672, 29] on button "Call to Customer" at bounding box center [686, 26] width 59 height 15
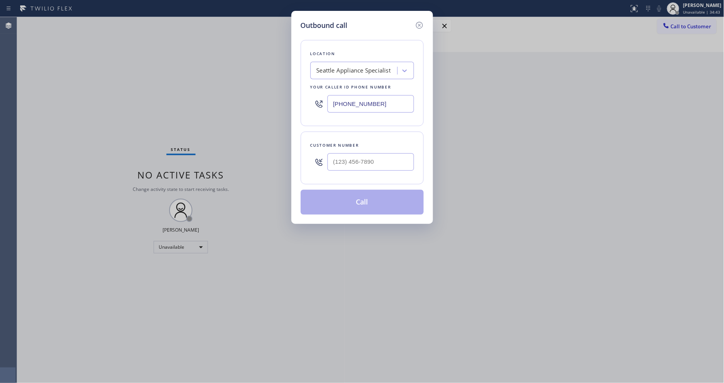
click at [345, 74] on div "Seattle Appliance Specialist" at bounding box center [355, 71] width 85 height 14
paste input "LG Repairs"
type input "LG Repairs"
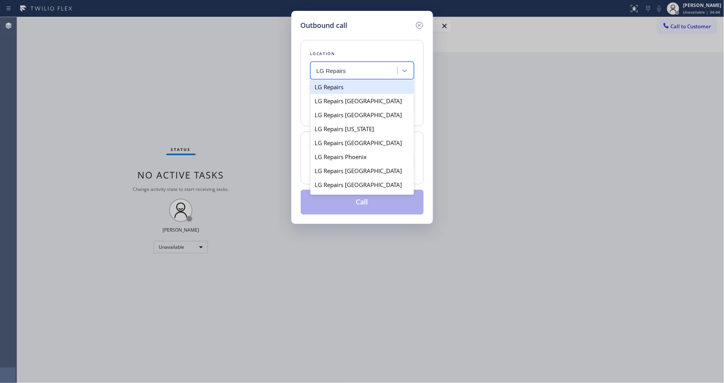
click at [340, 89] on div "LG Repairs" at bounding box center [362, 87] width 104 height 14
type input "[PHONE_NUMBER]"
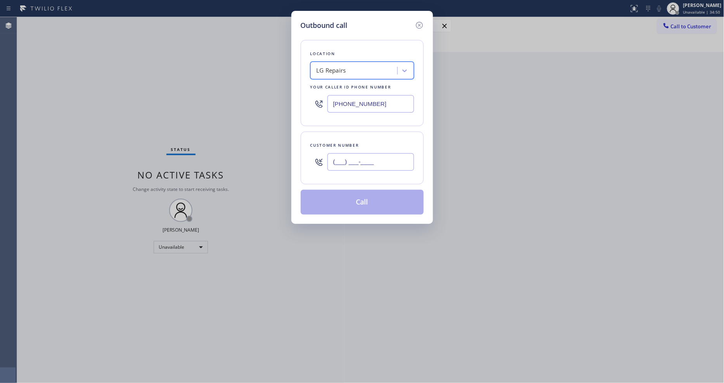
click at [348, 166] on input "(___) ___-____" at bounding box center [371, 161] width 87 height 17
paste input "917) 821-7230"
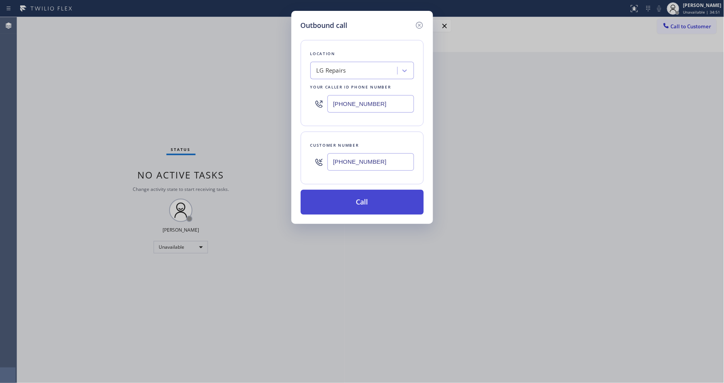
type input "[PHONE_NUMBER]"
click at [345, 196] on button "Call" at bounding box center [362, 202] width 123 height 25
click at [380, 199] on button "Call" at bounding box center [362, 202] width 123 height 25
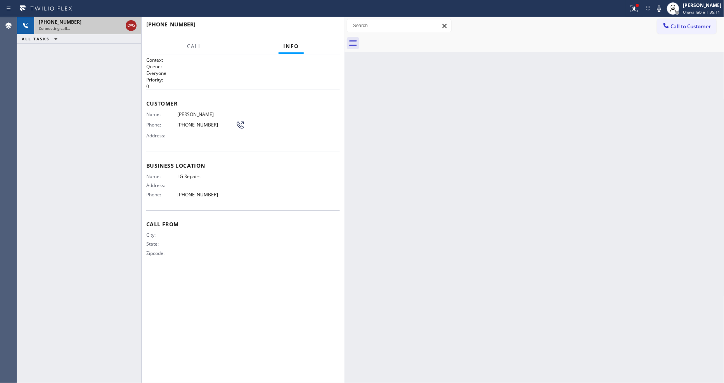
click at [131, 28] on icon at bounding box center [131, 25] width 9 height 9
